Goal: Task Accomplishment & Management: Manage account settings

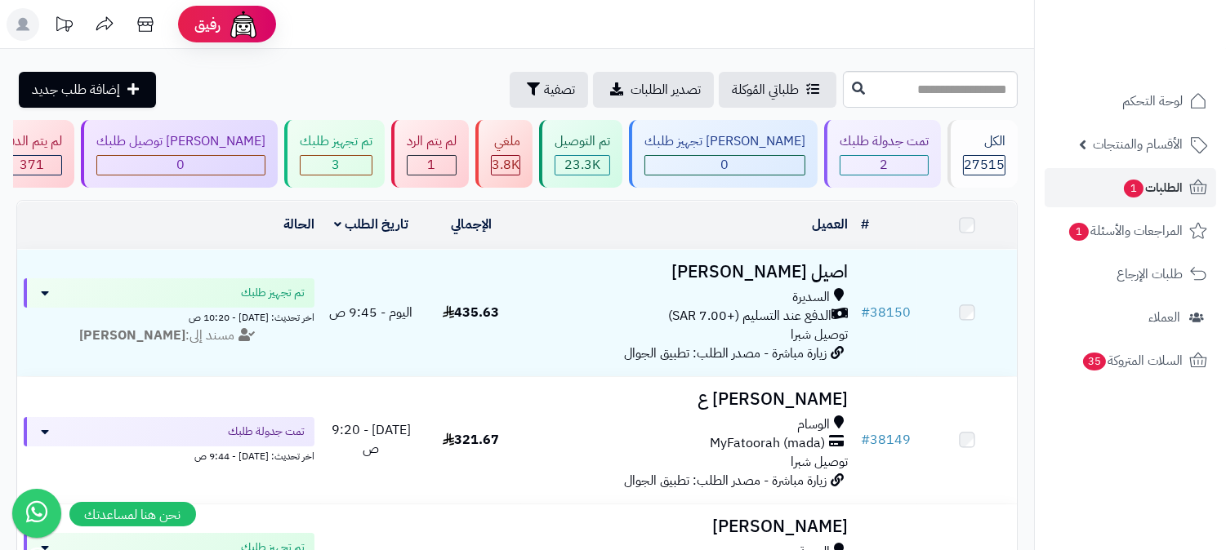
click at [1107, 188] on link "الطلبات 1" at bounding box center [1131, 187] width 172 height 39
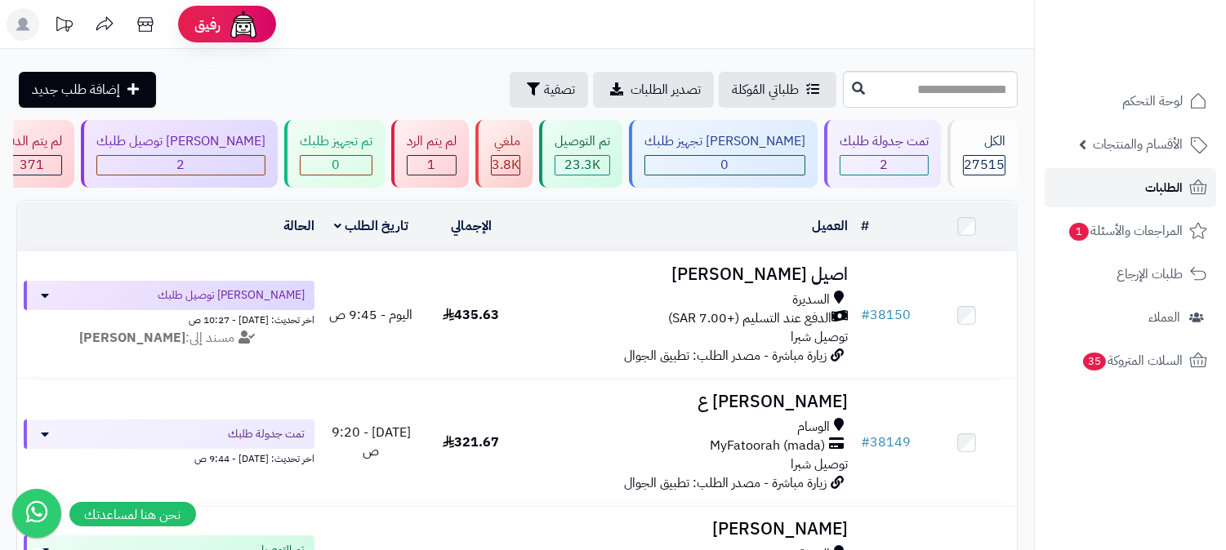
click at [1176, 181] on span "الطلبات" at bounding box center [1164, 187] width 38 height 23
click at [1148, 186] on span "الطلبات" at bounding box center [1164, 187] width 38 height 23
click at [1160, 183] on span "الطلبات" at bounding box center [1164, 187] width 38 height 23
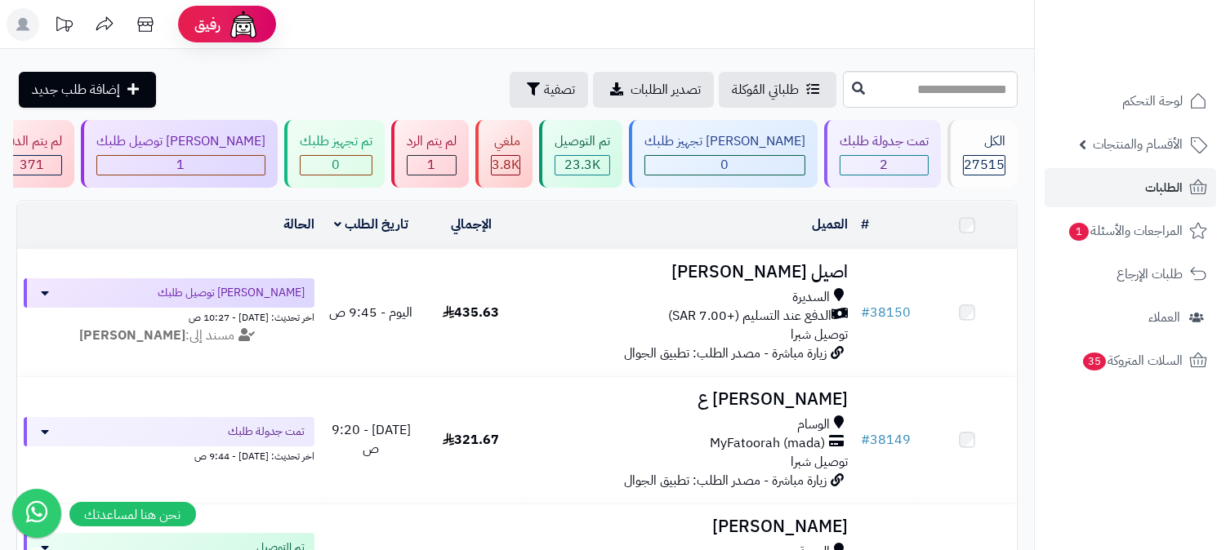
click at [1171, 150] on span "الأقسام والمنتجات" at bounding box center [1138, 144] width 90 height 23
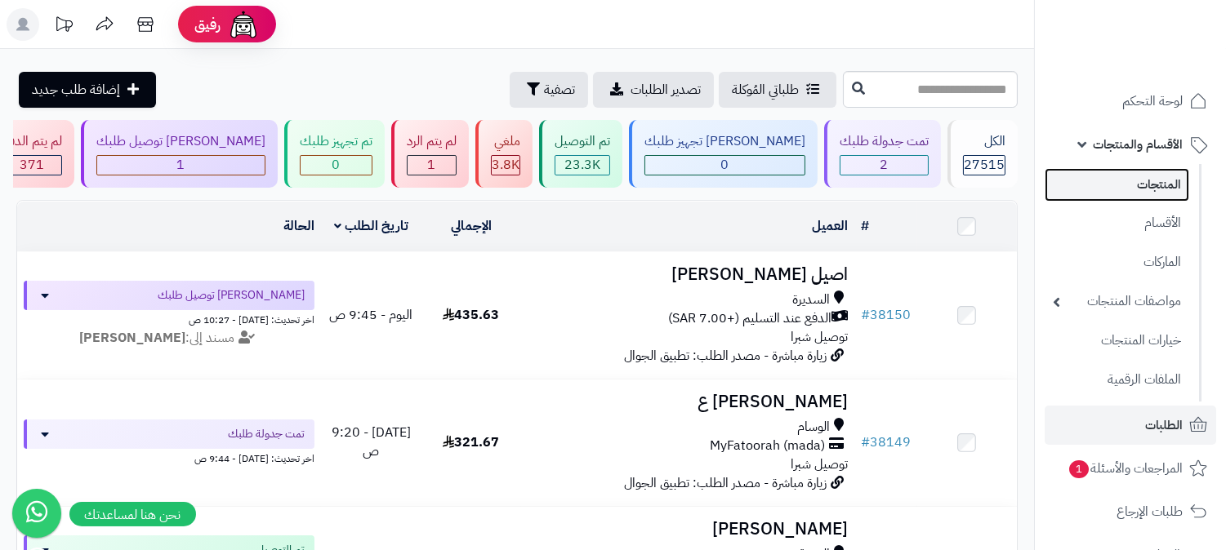
click at [1141, 185] on link "المنتجات" at bounding box center [1117, 184] width 145 height 33
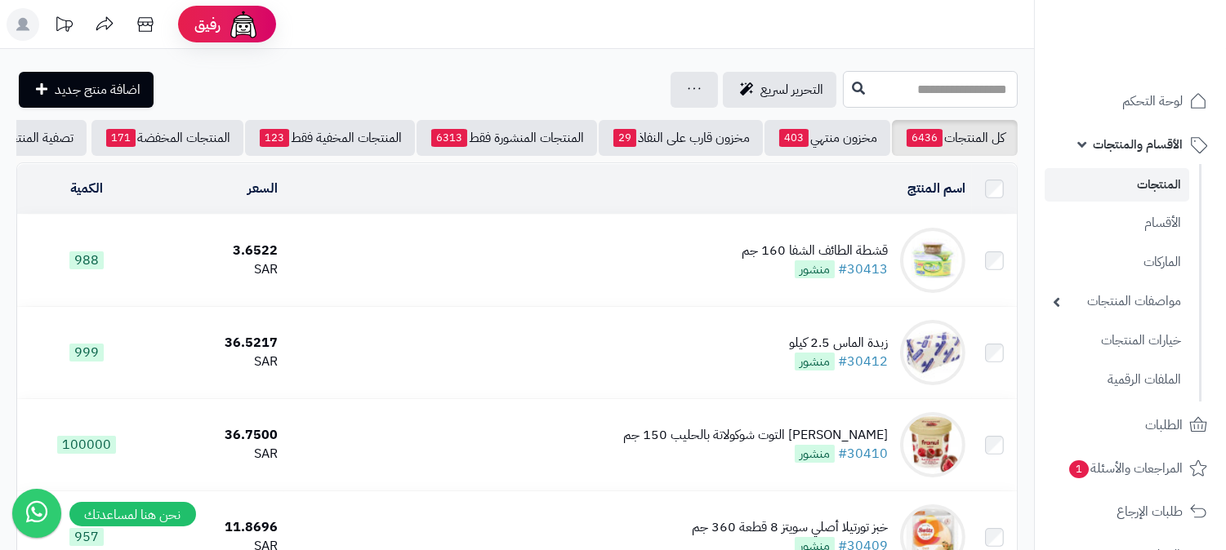
click at [915, 96] on input "text" at bounding box center [930, 89] width 175 height 37
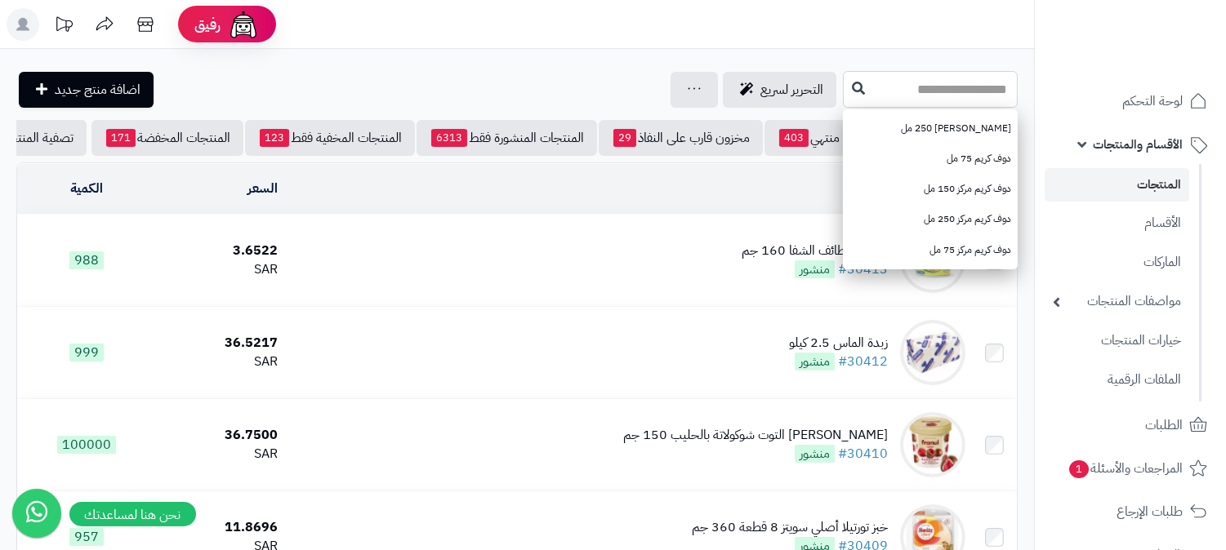
type input "*"
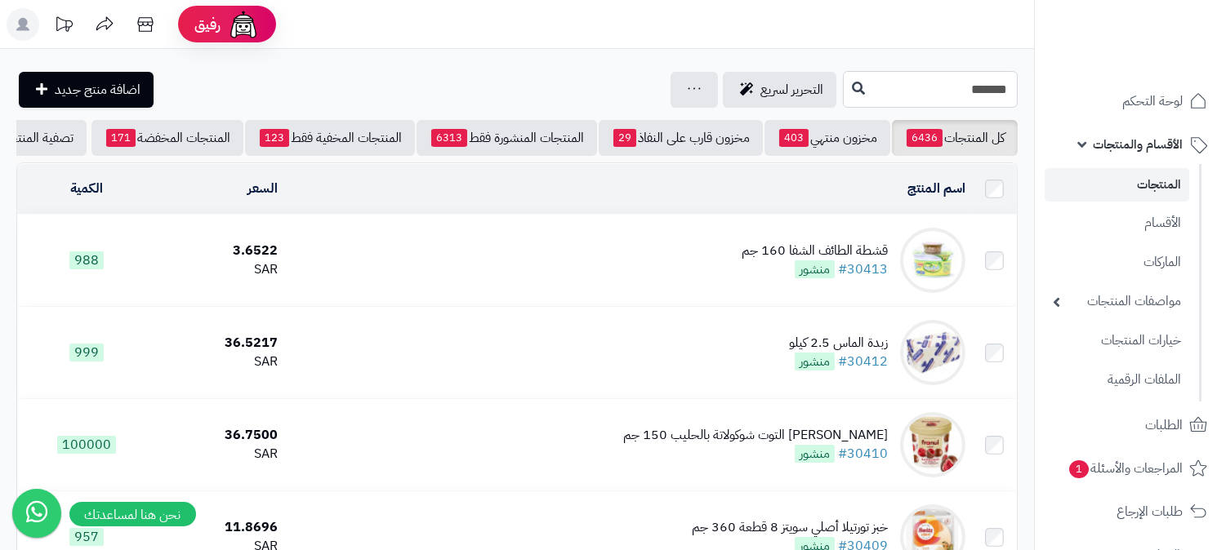
type input "*******"
click at [1157, 147] on span "الأقسام والمنتجات" at bounding box center [1138, 144] width 90 height 23
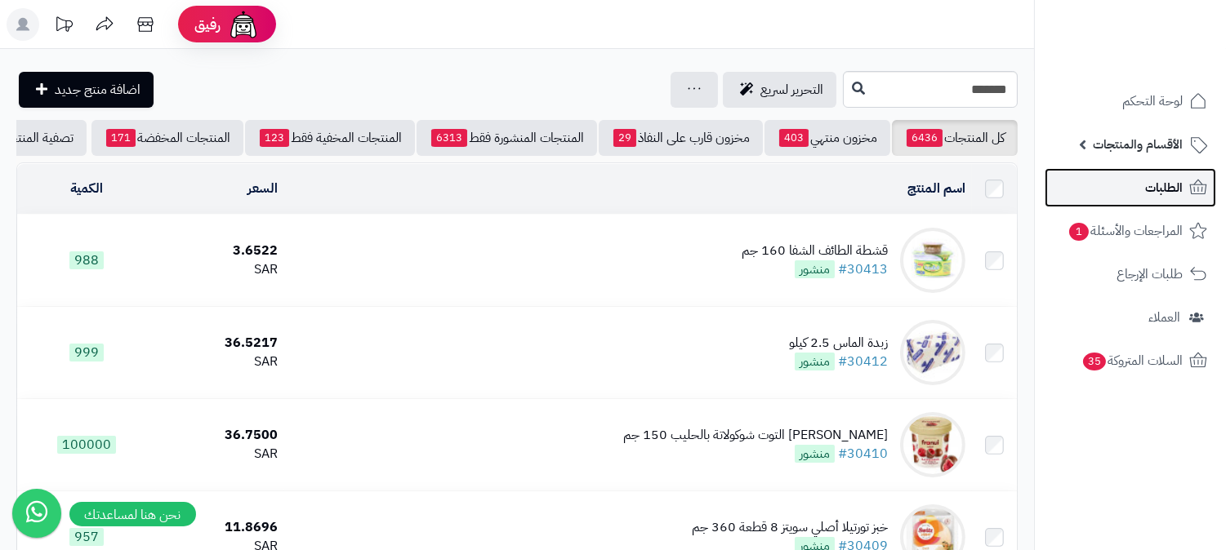
click at [1158, 181] on span "الطلبات" at bounding box center [1164, 187] width 38 height 23
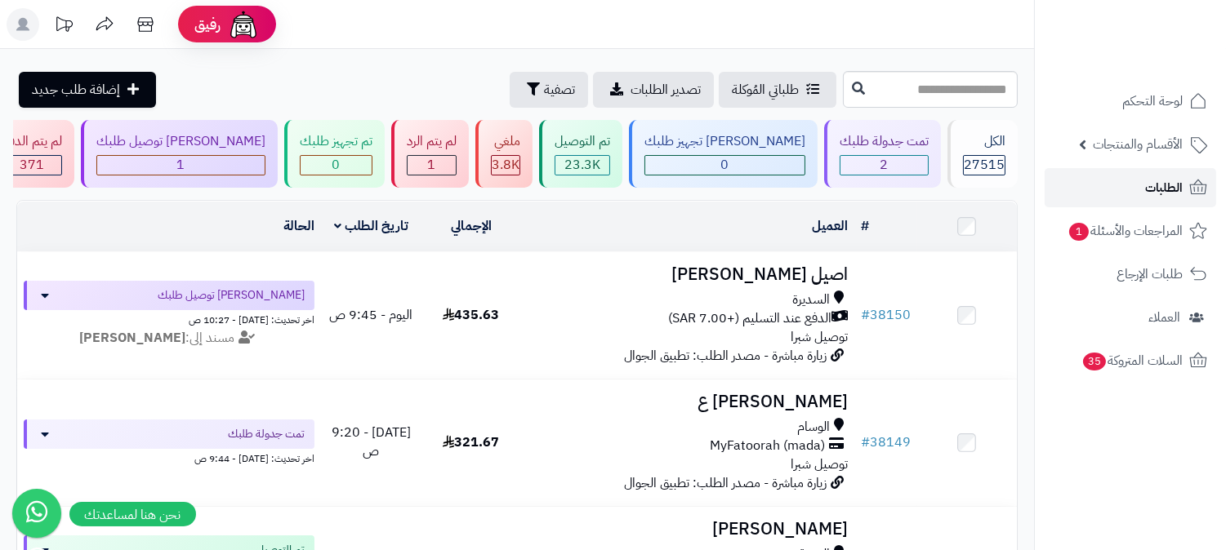
click at [1132, 192] on link "الطلبات" at bounding box center [1131, 187] width 172 height 39
click at [1129, 189] on link "الطلبات" at bounding box center [1131, 187] width 172 height 39
click at [1157, 197] on span "الطلبات" at bounding box center [1164, 187] width 38 height 23
click at [1158, 198] on span "الطلبات" at bounding box center [1164, 187] width 38 height 23
click at [1169, 193] on span "الطلبات" at bounding box center [1164, 187] width 38 height 23
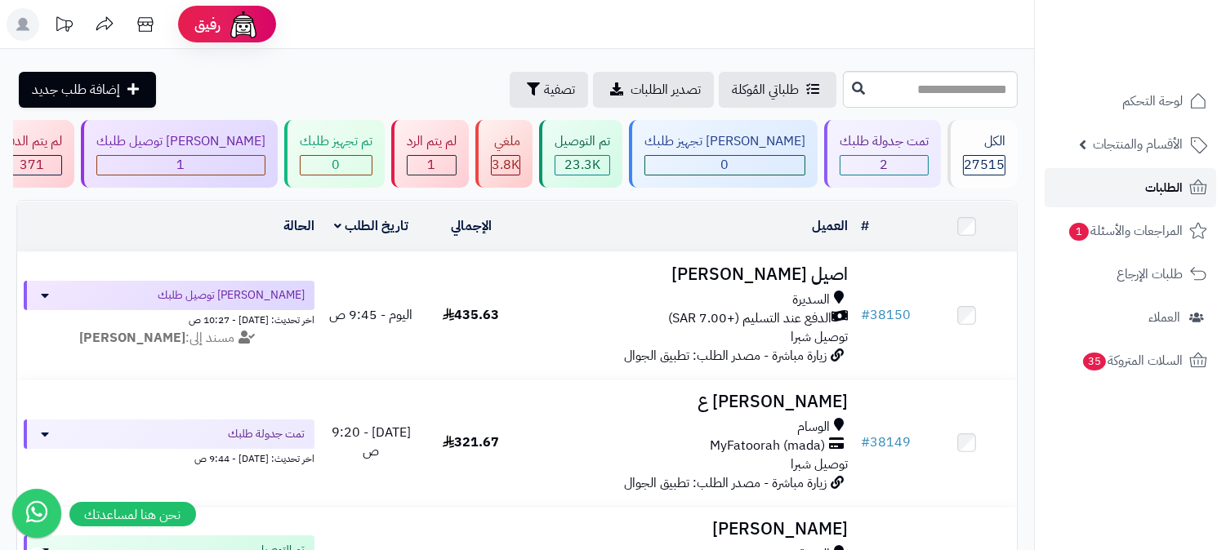
click at [1152, 196] on span "الطلبات" at bounding box center [1164, 187] width 38 height 23
click at [1177, 189] on span "الطلبات" at bounding box center [1164, 187] width 38 height 23
click at [1169, 190] on span "الطلبات" at bounding box center [1164, 187] width 38 height 23
click at [1165, 190] on span "الطلبات" at bounding box center [1164, 187] width 38 height 23
click at [1177, 186] on span "الطلبات" at bounding box center [1164, 187] width 38 height 23
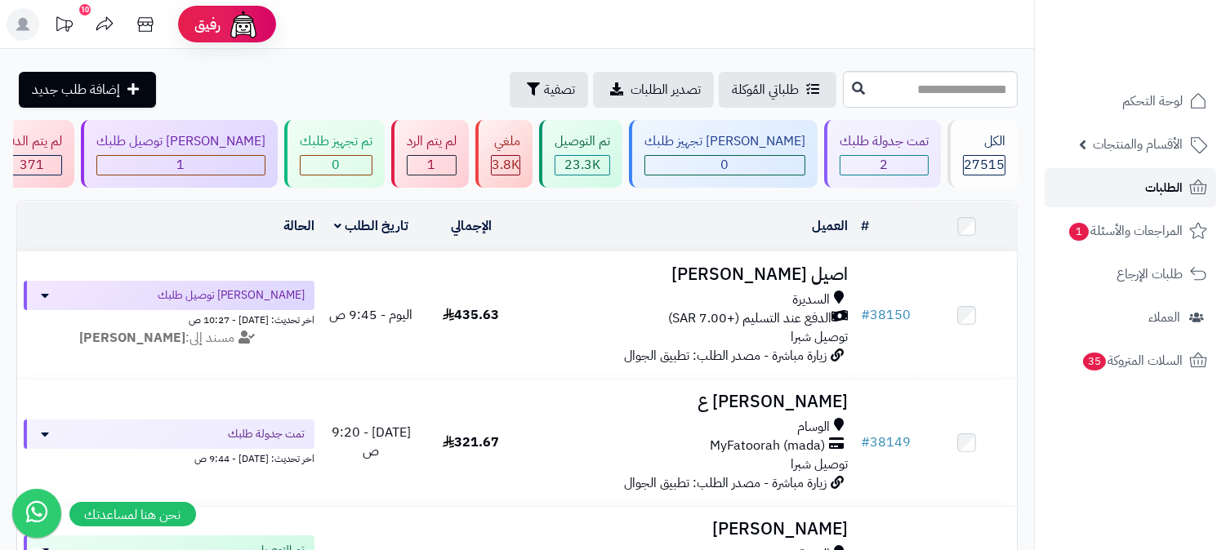
click at [1152, 185] on span "الطلبات" at bounding box center [1164, 187] width 38 height 23
click at [1146, 188] on span "الطلبات" at bounding box center [1164, 187] width 38 height 23
click at [1166, 185] on span "الطلبات" at bounding box center [1164, 187] width 38 height 23
click at [1158, 190] on span "الطلبات" at bounding box center [1164, 187] width 38 height 23
click at [1147, 188] on span "الطلبات" at bounding box center [1164, 187] width 38 height 23
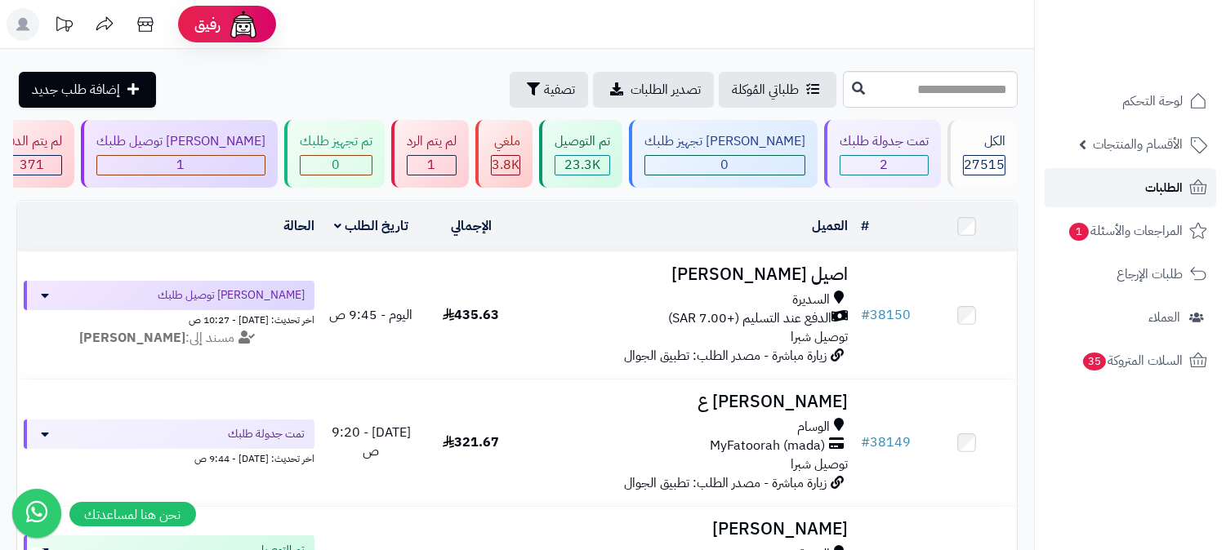
click at [1147, 189] on span "الطلبات" at bounding box center [1164, 187] width 38 height 23
click at [1184, 193] on link "الطلبات" at bounding box center [1131, 187] width 172 height 39
click at [1125, 186] on link "الطلبات" at bounding box center [1131, 187] width 172 height 39
click at [1121, 182] on link "الطلبات" at bounding box center [1131, 187] width 172 height 39
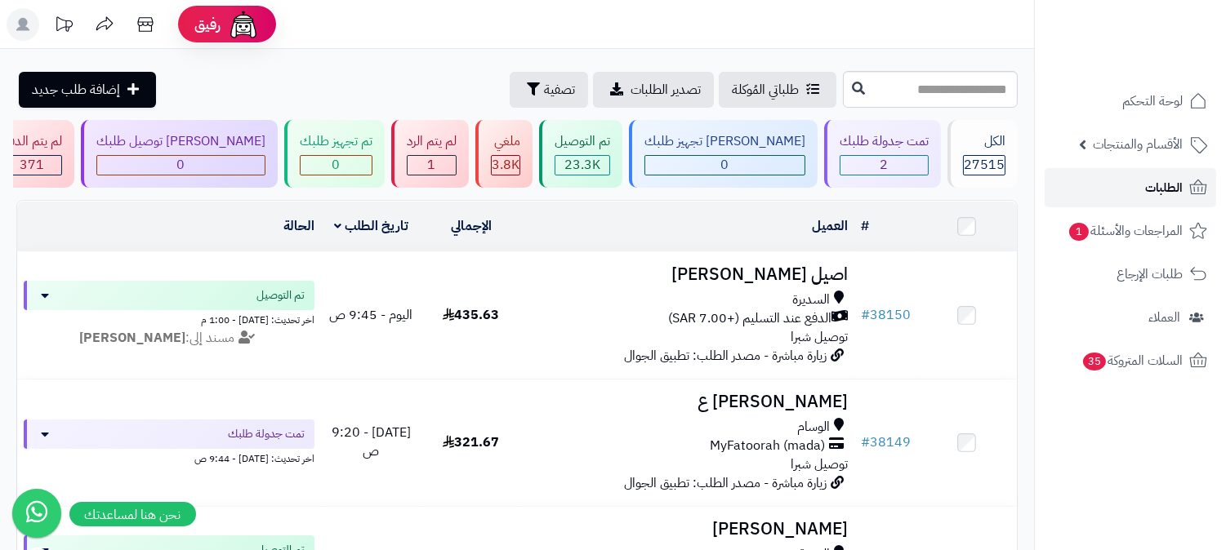
click at [1170, 182] on span "الطلبات" at bounding box center [1164, 187] width 38 height 23
click at [1119, 194] on link "الطلبات" at bounding box center [1131, 187] width 172 height 39
click at [1176, 190] on span "الطلبات" at bounding box center [1164, 187] width 38 height 23
click at [1157, 182] on span "الطلبات" at bounding box center [1164, 187] width 38 height 23
click at [1161, 193] on span "الطلبات" at bounding box center [1164, 187] width 38 height 23
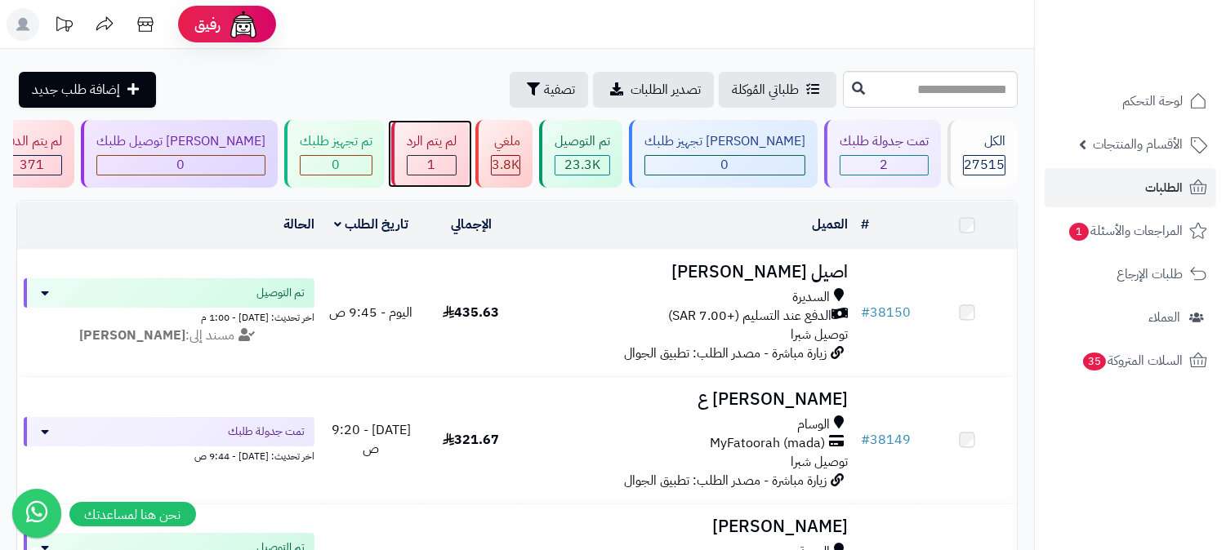
click at [456, 159] on div "1" at bounding box center [432, 165] width 48 height 19
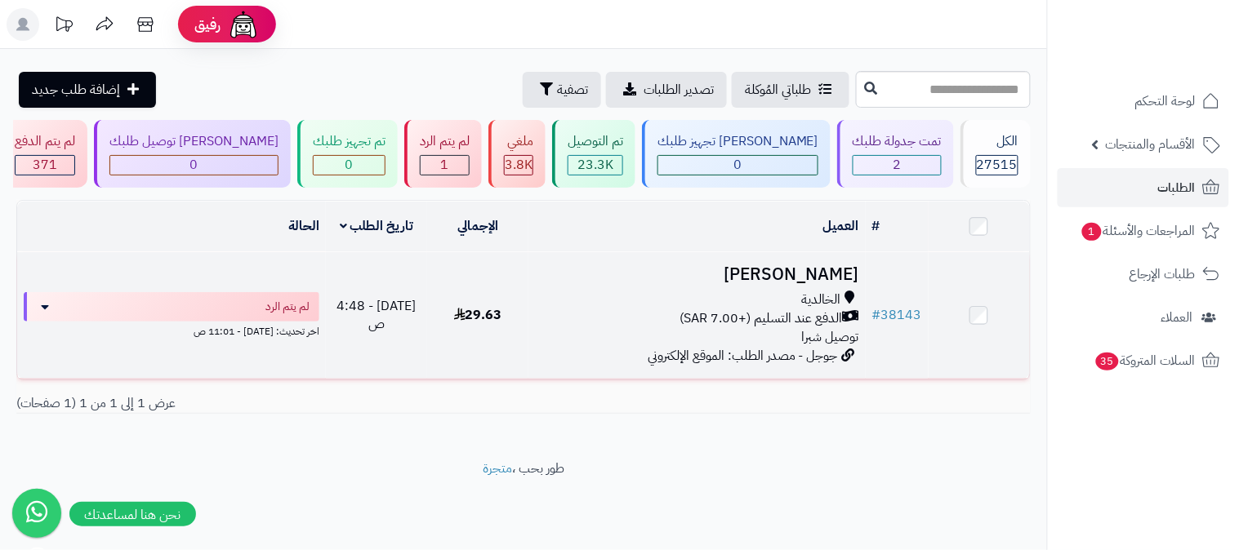
click at [851, 314] on icon at bounding box center [851, 319] width 16 height 19
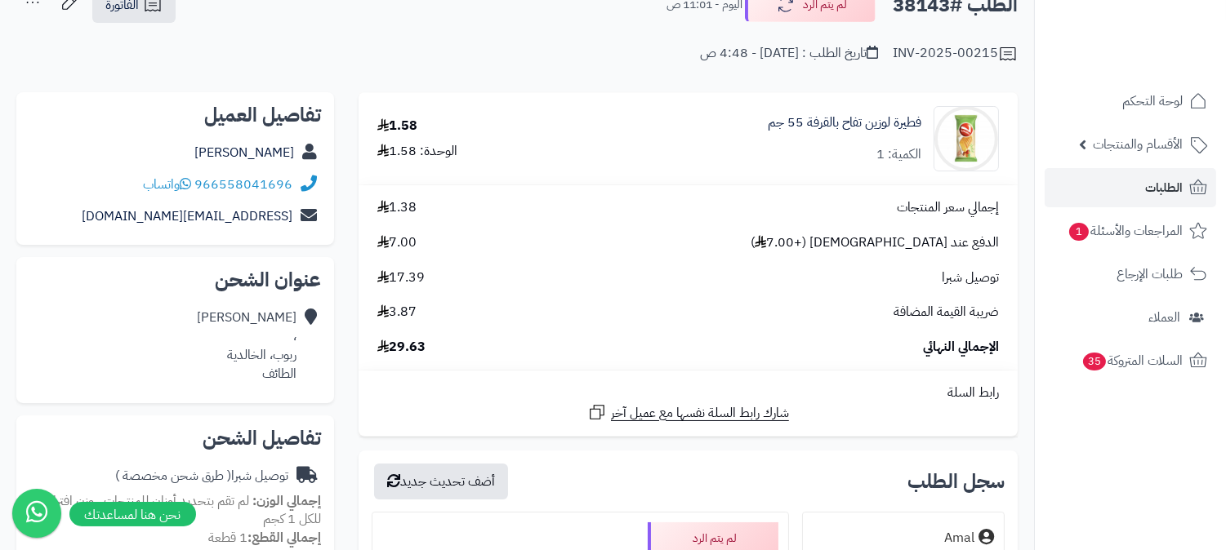
scroll to position [91, 0]
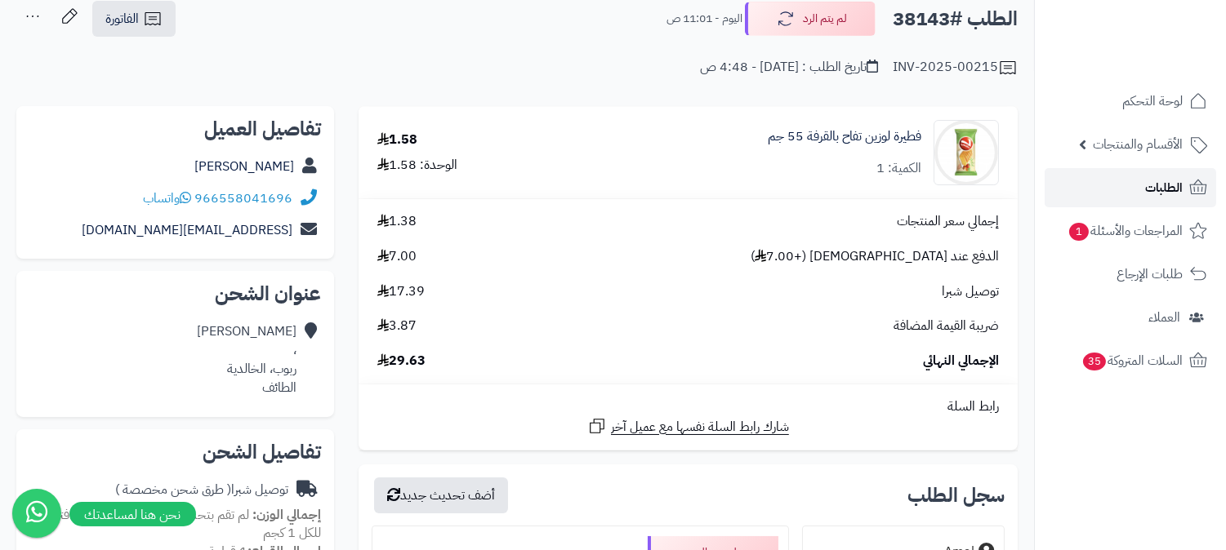
click at [1119, 201] on link "الطلبات" at bounding box center [1131, 187] width 172 height 39
